Goal: Task Accomplishment & Management: Use online tool/utility

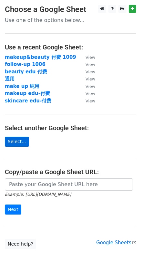
click at [15, 141] on link "Select..." at bounding box center [17, 141] width 24 height 10
click at [17, 139] on link "Select..." at bounding box center [17, 141] width 24 height 10
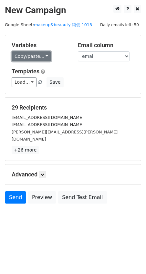
click at [29, 57] on link "Copy/paste..." at bounding box center [31, 56] width 39 height 10
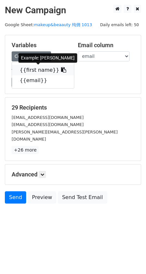
click at [40, 70] on link "{{first name}}" at bounding box center [43, 70] width 62 height 10
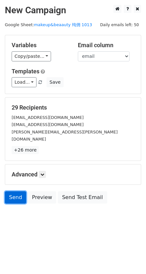
click at [16, 192] on link "Send" at bounding box center [15, 197] width 21 height 12
click at [16, 191] on link "Send" at bounding box center [15, 197] width 21 height 12
click at [39, 164] on div "Advanced Tracking Track Opens UTM Codes Track Clicks Filters Only include sprea…" at bounding box center [72, 174] width 135 height 20
click at [44, 172] on icon at bounding box center [42, 174] width 4 height 4
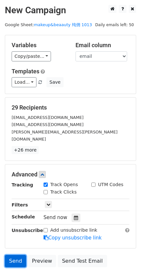
click at [17, 255] on link "Send" at bounding box center [15, 261] width 21 height 12
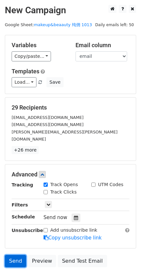
click at [17, 255] on link "Send" at bounding box center [15, 261] width 21 height 12
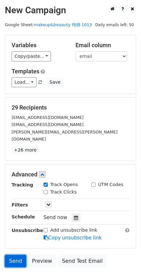
click at [17, 255] on link "Send" at bounding box center [15, 261] width 21 height 12
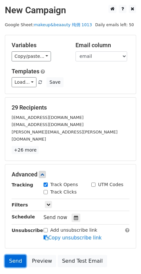
click at [17, 255] on link "Send" at bounding box center [15, 261] width 21 height 12
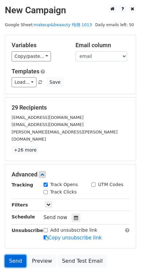
click at [17, 255] on link "Send" at bounding box center [15, 261] width 21 height 12
